Goal: Transaction & Acquisition: Purchase product/service

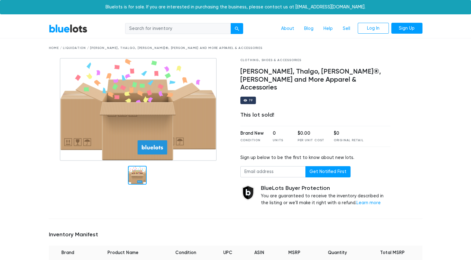
scroll to position [100, 0]
click at [148, 26] on input "search" at bounding box center [178, 28] width 106 height 11
type input "charlotee tilburry"
click at [231, 23] on button "submit" at bounding box center [237, 28] width 12 height 11
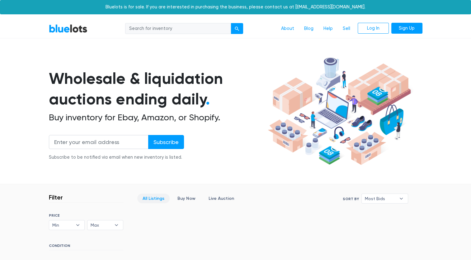
click at [147, 26] on input "search" at bounding box center [178, 28] width 106 height 11
type input "[PERSON_NAME]"
click at [231, 23] on button "submit" at bounding box center [237, 28] width 12 height 11
click at [159, 28] on input "search" at bounding box center [178, 28] width 106 height 11
paste input "charlotte tilbury liquidation"
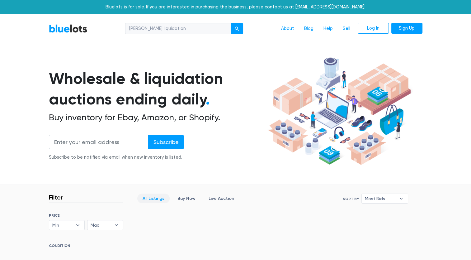
drag, startPoint x: 149, startPoint y: 29, endPoint x: 218, endPoint y: 35, distance: 69.1
click at [218, 35] on nav "BlueLots charlotte tilbury liquidation About Blog Help Sell Log In Sign Up" at bounding box center [235, 28] width 471 height 19
type input "charlotte"
click at [231, 23] on button "submit" at bounding box center [237, 28] width 12 height 11
click at [240, 29] on button "submit" at bounding box center [237, 28] width 12 height 11
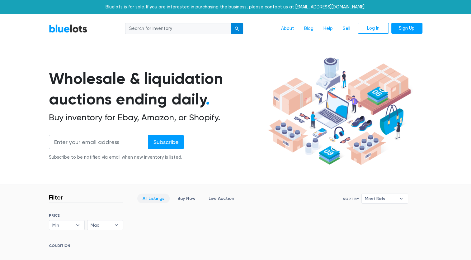
drag, startPoint x: 0, startPoint y: 0, endPoint x: 240, endPoint y: 29, distance: 241.7
click at [240, 29] on button "submit" at bounding box center [237, 28] width 12 height 11
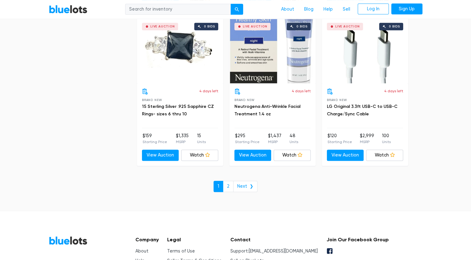
scroll to position [2711, 0]
